Goal: Use online tool/utility: Utilize a website feature to perform a specific function

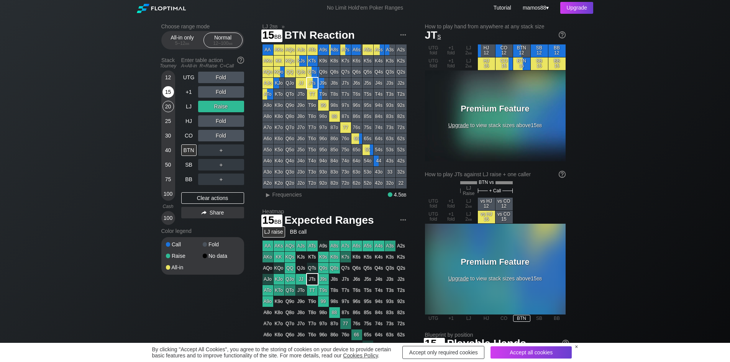
click at [167, 93] on div "15" at bounding box center [167, 91] width 11 height 11
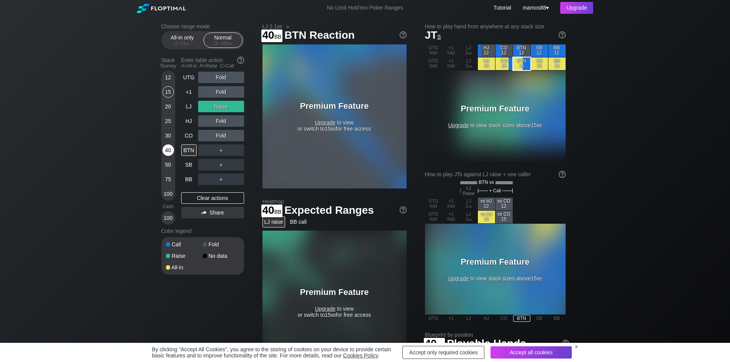
click at [169, 152] on div "40" at bounding box center [167, 149] width 11 height 11
click at [169, 131] on div "30" at bounding box center [167, 135] width 11 height 11
click at [170, 119] on div "25" at bounding box center [167, 120] width 11 height 11
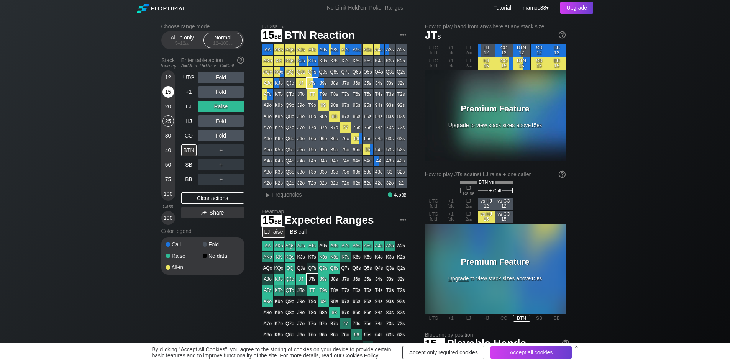
click at [171, 87] on div "15" at bounding box center [167, 91] width 11 height 11
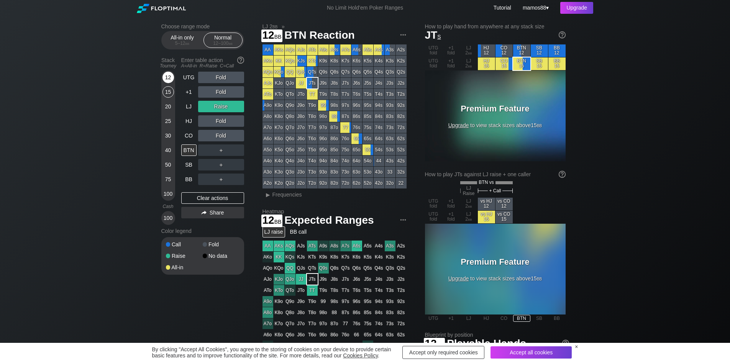
click at [165, 79] on div "12" at bounding box center [167, 77] width 11 height 11
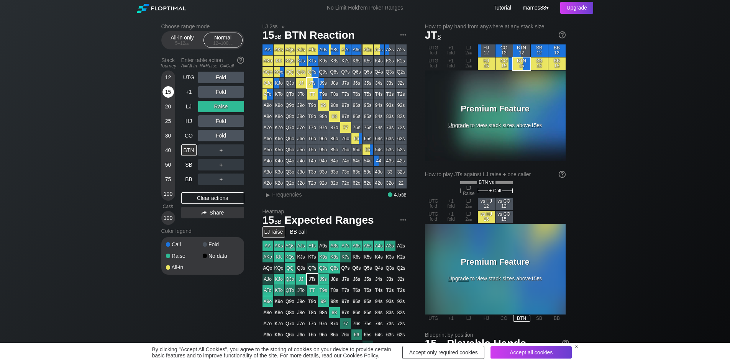
click at [168, 95] on div "15" at bounding box center [167, 91] width 11 height 11
click at [218, 153] on div "R ✕" at bounding box center [220, 149] width 15 height 11
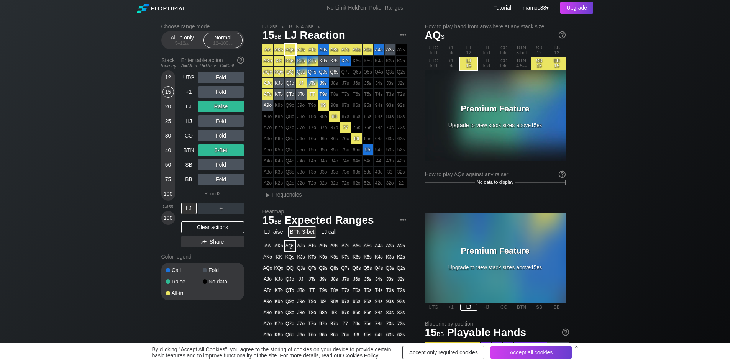
click at [291, 48] on div "AQs" at bounding box center [290, 49] width 11 height 11
